Goal: Find specific page/section: Find specific page/section

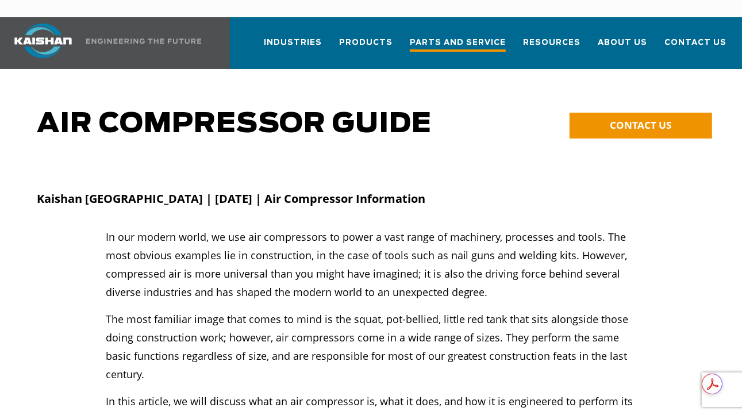
click at [460, 36] on span "Parts and Service" at bounding box center [458, 44] width 96 height 16
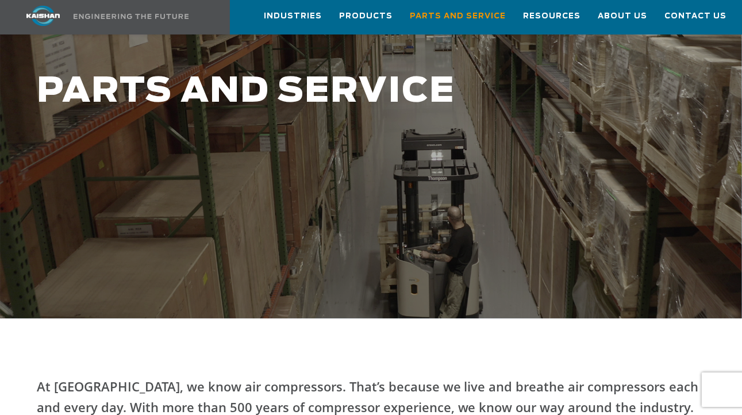
scroll to position [115, 0]
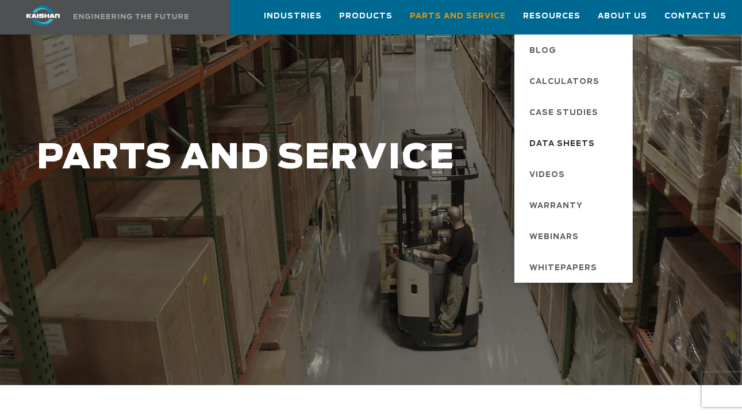
click at [572, 144] on span "Data Sheets" at bounding box center [562, 144] width 66 height 20
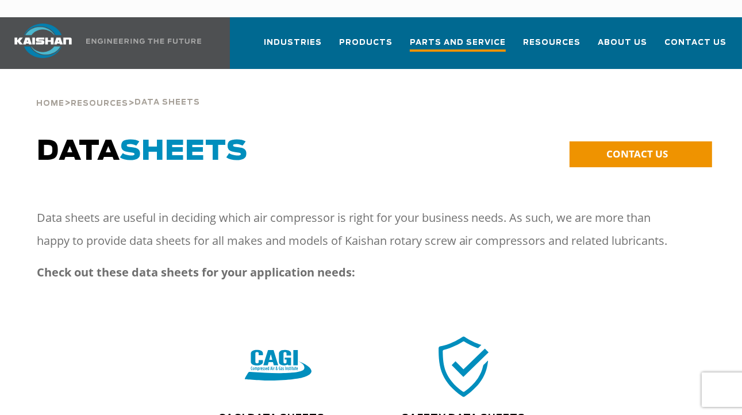
click at [461, 36] on span "Parts and Service" at bounding box center [458, 44] width 96 height 16
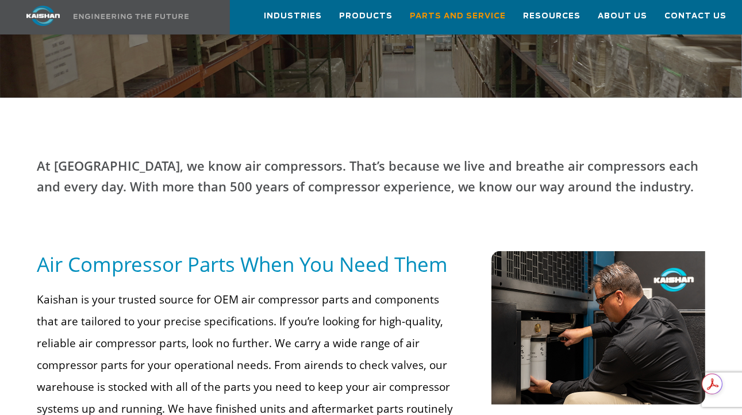
scroll to position [402, 0]
